Goal: Information Seeking & Learning: Learn about a topic

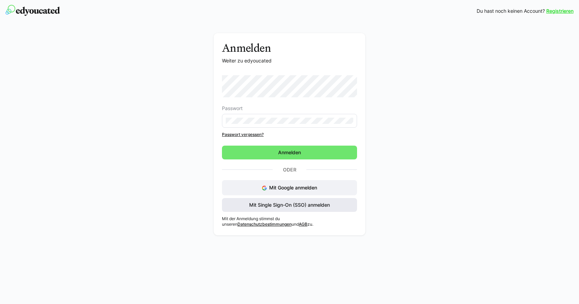
drag, startPoint x: 306, startPoint y: 204, endPoint x: 356, endPoint y: 217, distance: 51.5
click at [307, 205] on span "Mit Single Sign-On (SSO) anmelden" at bounding box center [289, 204] width 83 height 7
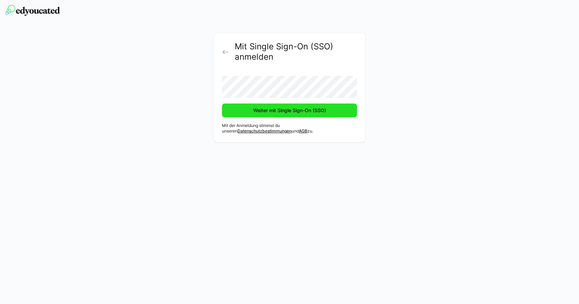
click at [297, 111] on span "Weiter mit Single Sign-On (SSO)" at bounding box center [289, 110] width 75 height 7
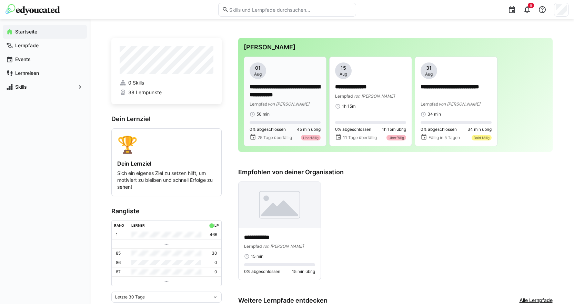
click at [307, 100] on div "**********" at bounding box center [284, 95] width 71 height 24
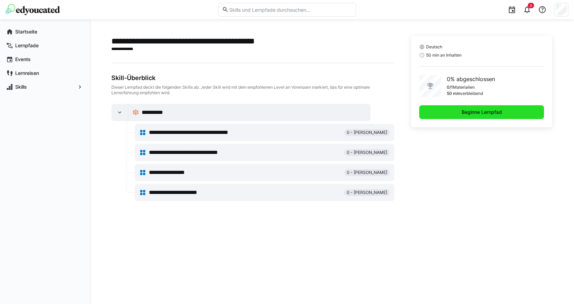
click at [470, 112] on span "Beginne Lernpfad" at bounding box center [481, 112] width 42 height 7
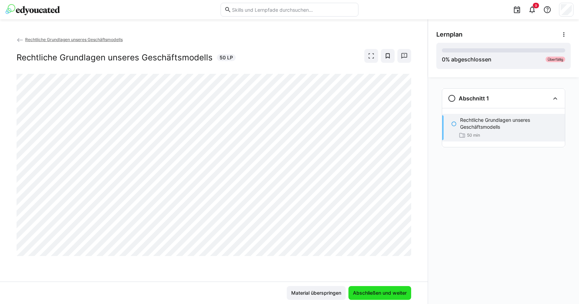
click at [390, 290] on span "Abschließen und weiter" at bounding box center [380, 292] width 56 height 7
click at [383, 293] on span "Abschließen und weiter" at bounding box center [380, 292] width 56 height 7
click at [371, 294] on span "Abschließen und weiter" at bounding box center [380, 292] width 56 height 7
click at [385, 292] on span "Abschließen und weiter" at bounding box center [380, 292] width 56 height 7
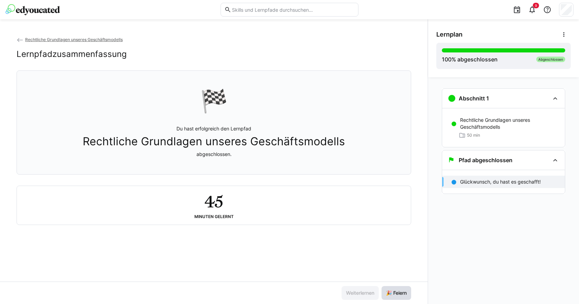
click at [393, 288] on span "🎉 Feiern" at bounding box center [396, 293] width 30 height 14
click at [28, 9] on img at bounding box center [33, 9] width 54 height 11
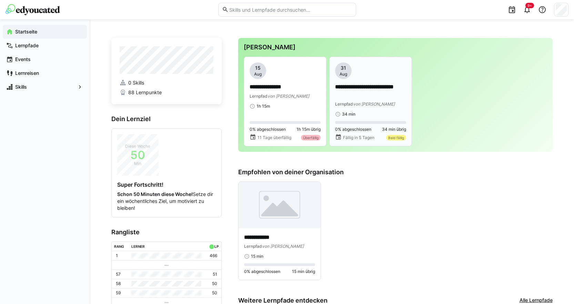
click at [389, 114] on div "34 min" at bounding box center [370, 114] width 71 height 6
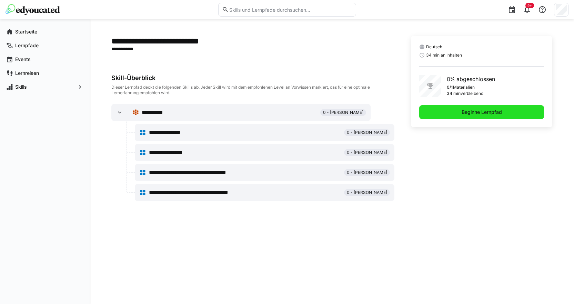
click at [483, 114] on span "Beginne Lernpfad" at bounding box center [481, 112] width 42 height 7
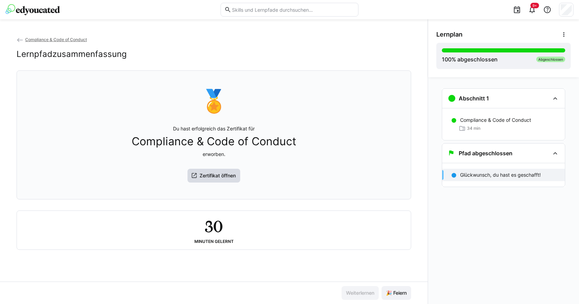
click at [228, 179] on span "Zertifikat öffnen" at bounding box center [217, 175] width 38 height 7
click at [38, 12] on img at bounding box center [33, 9] width 54 height 11
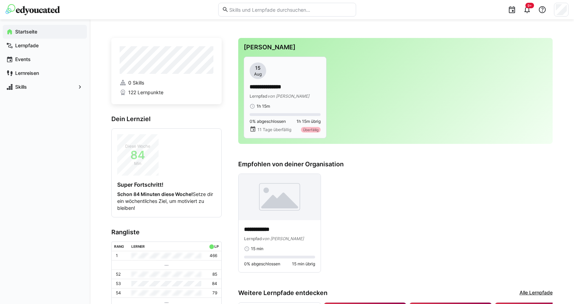
click at [291, 103] on div "1h 15m" at bounding box center [284, 106] width 71 height 6
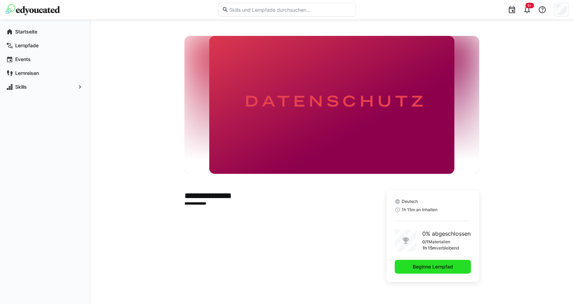
click at [420, 267] on span "Beginne Lernpfad" at bounding box center [432, 266] width 42 height 7
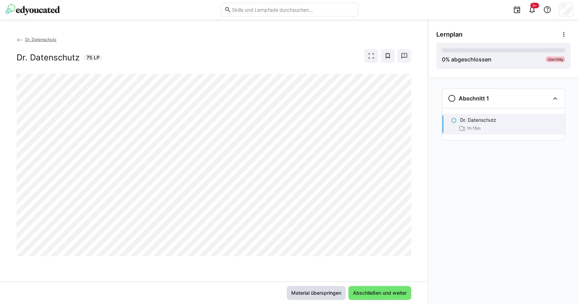
click at [325, 292] on span "Material überspringen" at bounding box center [316, 292] width 52 height 7
click at [324, 295] on span "Material überspringen" at bounding box center [316, 292] width 52 height 7
click at [384, 289] on span "Abschließen und weiter" at bounding box center [379, 293] width 63 height 14
drag, startPoint x: 314, startPoint y: 292, endPoint x: 318, endPoint y: 292, distance: 3.5
click at [314, 292] on span "Material überspringen" at bounding box center [316, 292] width 52 height 7
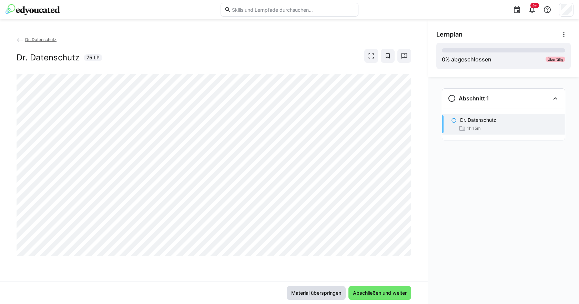
click at [330, 295] on span "Material überspringen" at bounding box center [316, 292] width 52 height 7
click at [500, 126] on div "1h 15m" at bounding box center [509, 128] width 99 height 7
click at [488, 257] on div "Abschnitt 1 Dr. Datenschutz 1h 15m" at bounding box center [503, 190] width 151 height 226
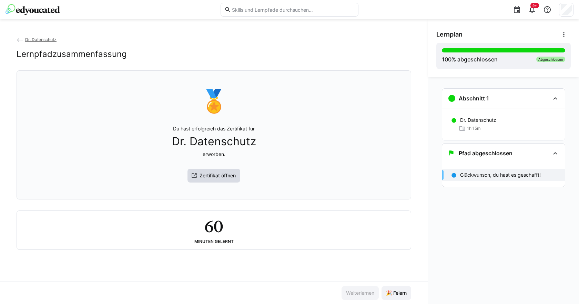
click at [223, 182] on span "Zertifikat öffnen" at bounding box center [213, 175] width 53 height 14
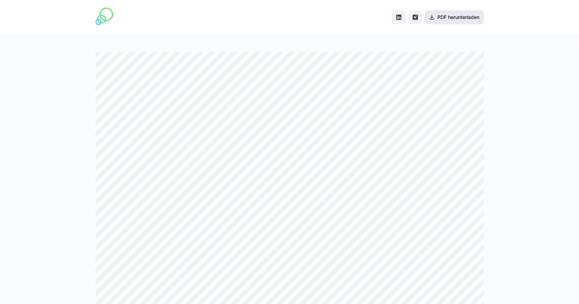
click at [462, 19] on span "PDF herunterladen" at bounding box center [458, 17] width 44 height 7
